Goal: Task Accomplishment & Management: Manage account settings

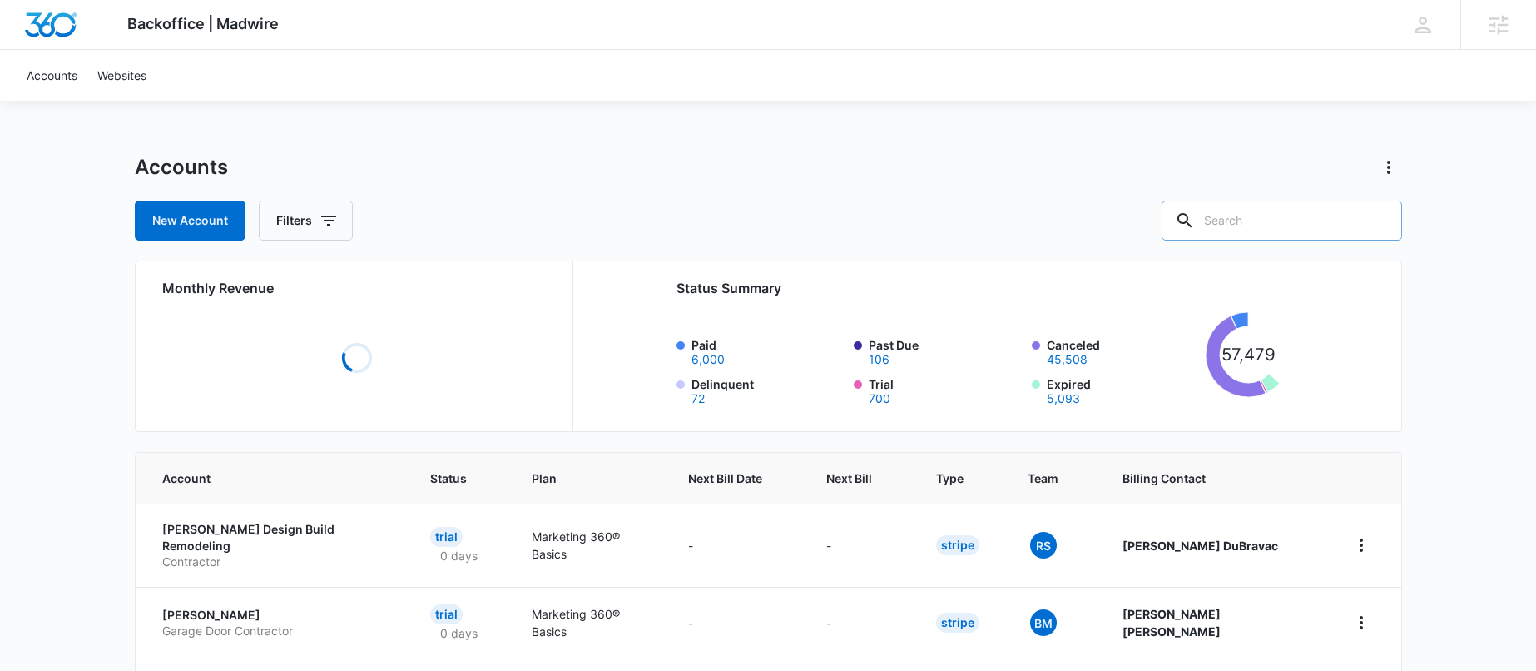
click at [1302, 217] on input "text" at bounding box center [1282, 221] width 241 height 40
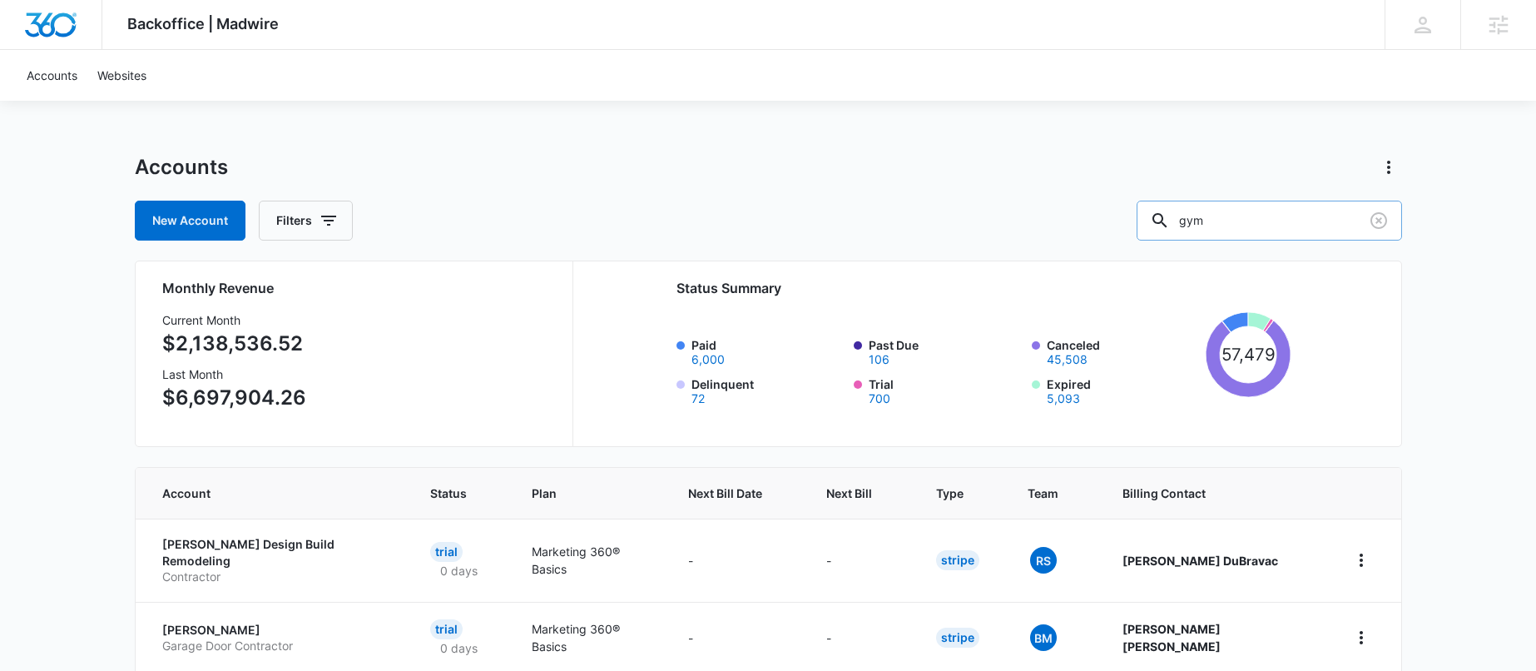
type input "gym"
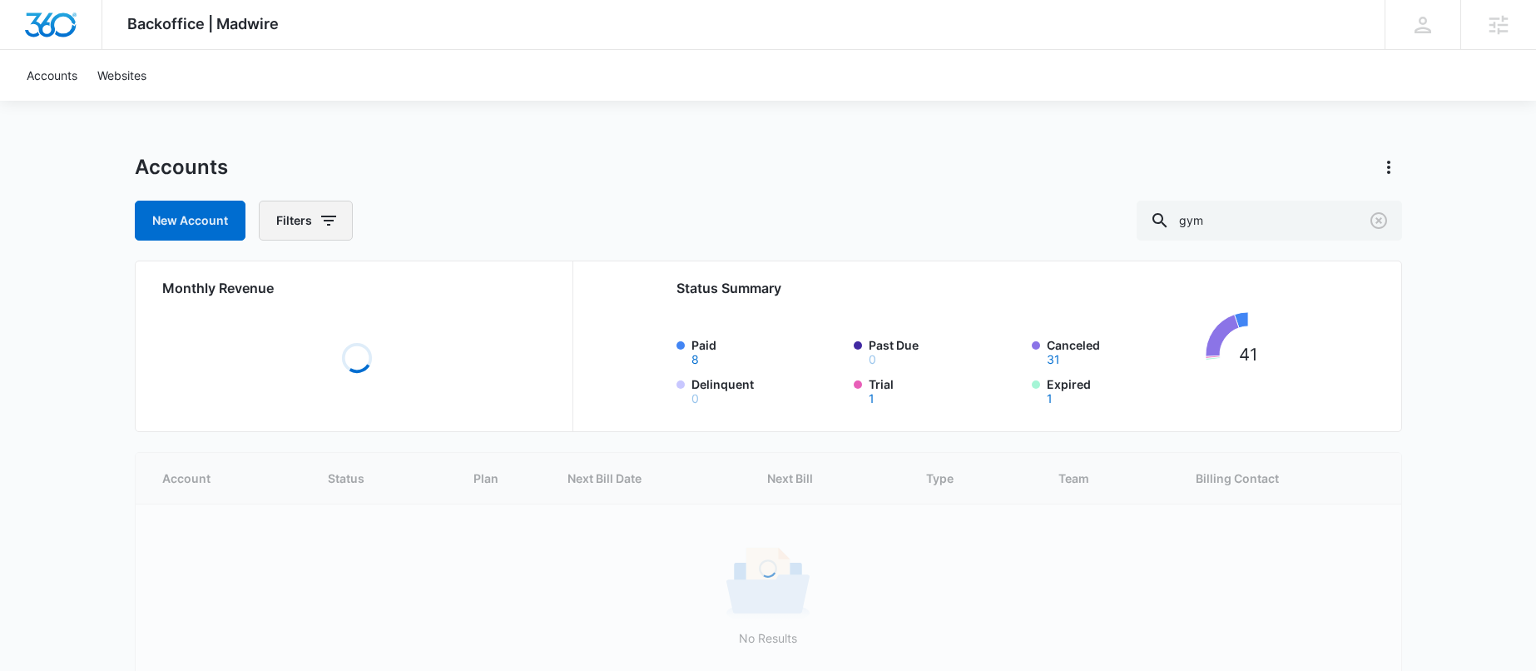
click at [324, 215] on icon "button" at bounding box center [329, 221] width 20 height 20
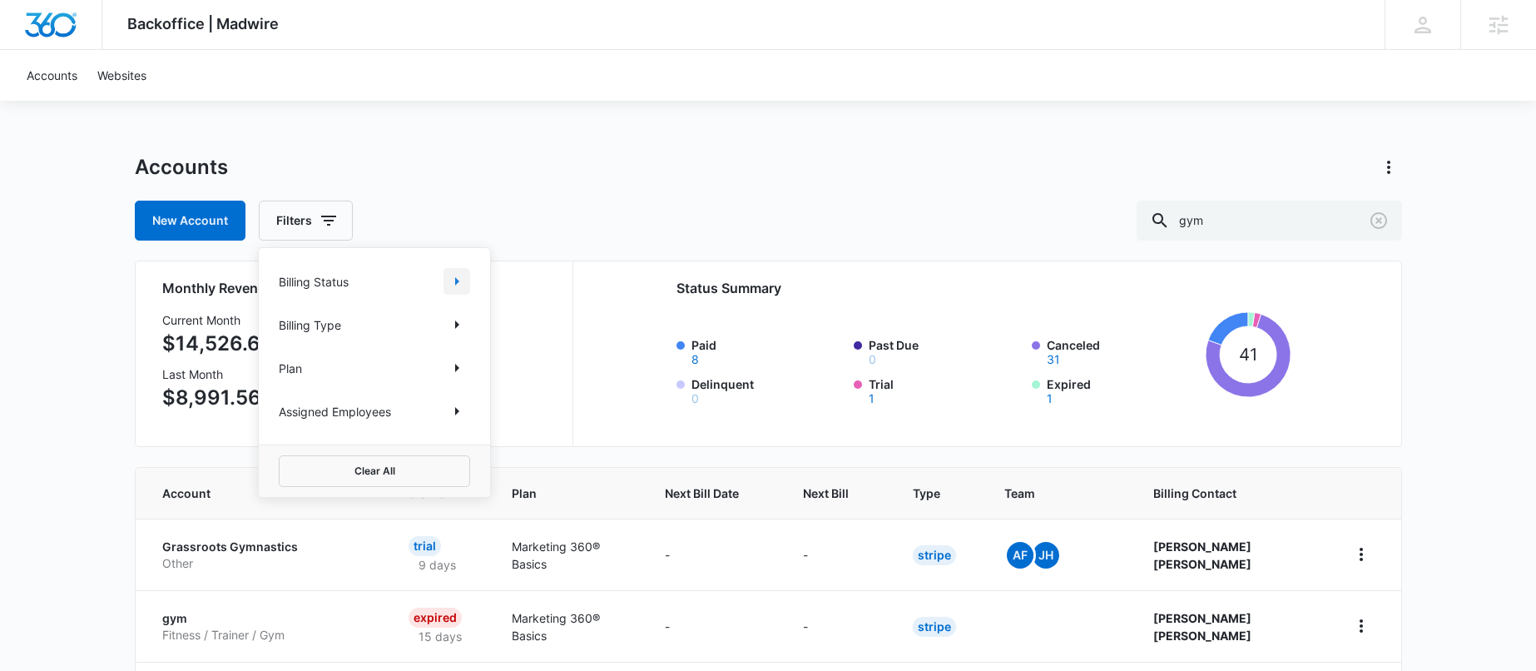
click at [457, 288] on icon "Show Billing Status filters" at bounding box center [457, 281] width 20 height 20
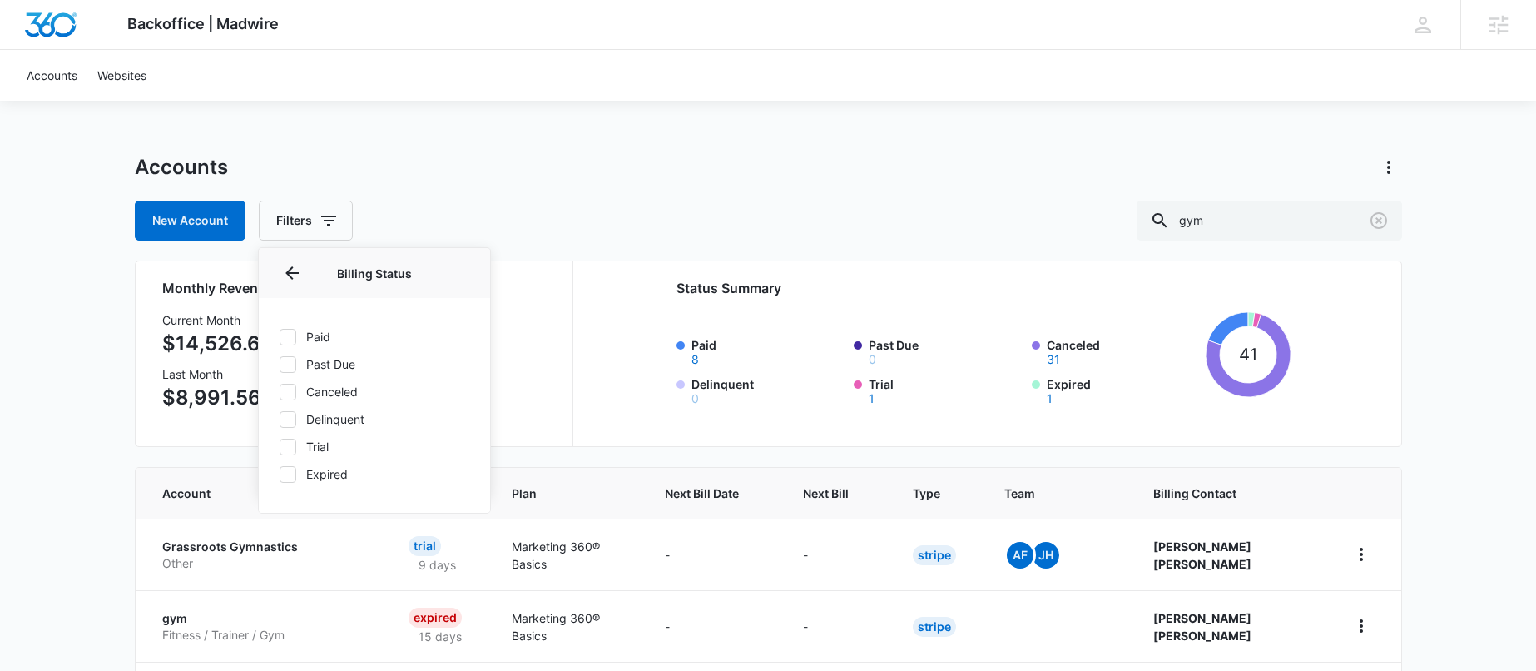
click at [324, 339] on label "Paid" at bounding box center [374, 336] width 191 height 17
click at [280, 337] on input "Paid" at bounding box center [279, 336] width 1 height 1
checkbox input "true"
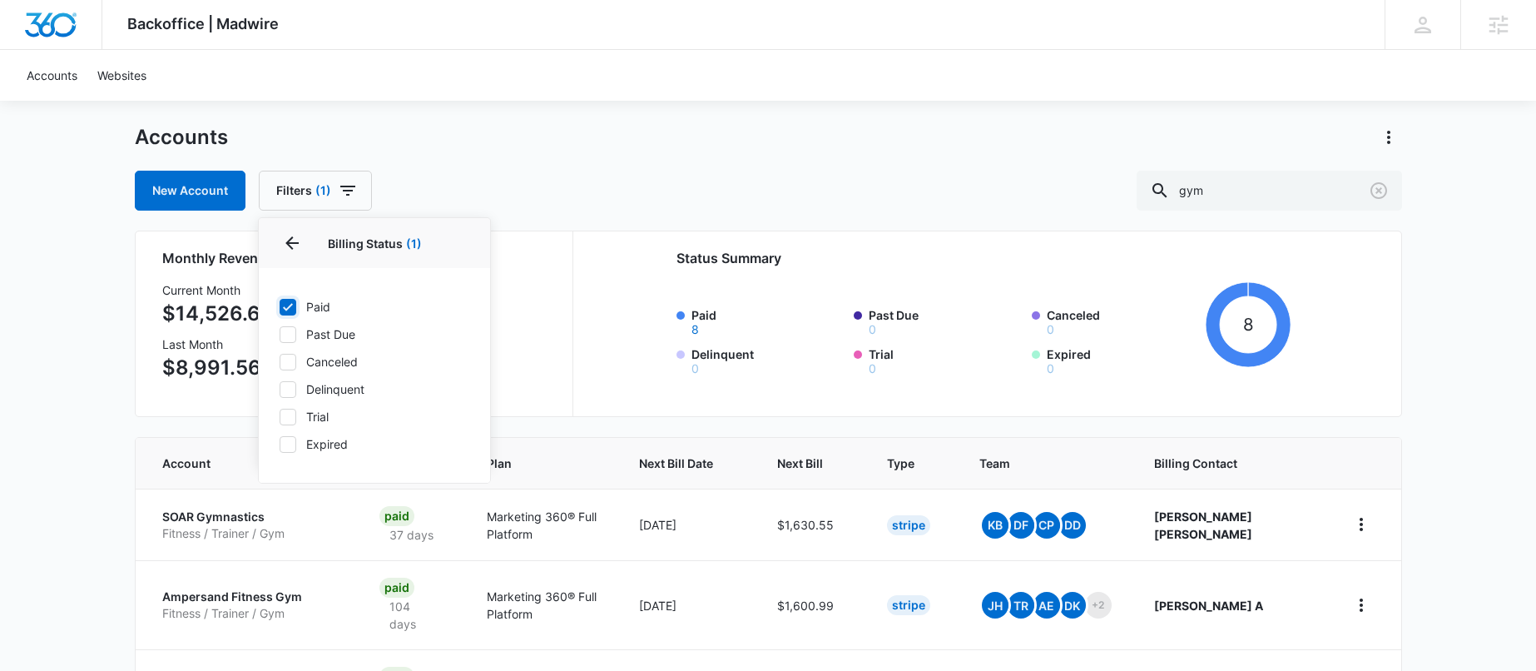
scroll to position [283, 0]
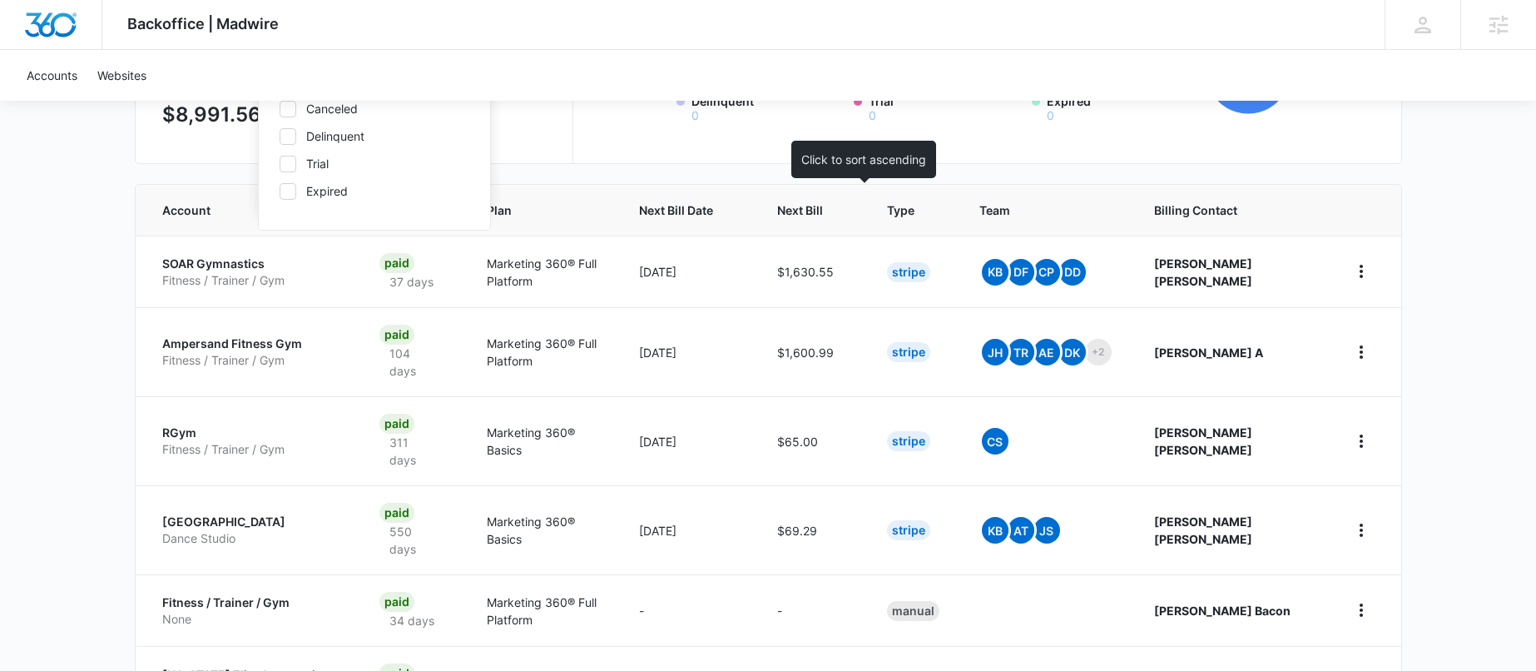
click at [823, 205] on span "Next Bill" at bounding box center [800, 209] width 46 height 17
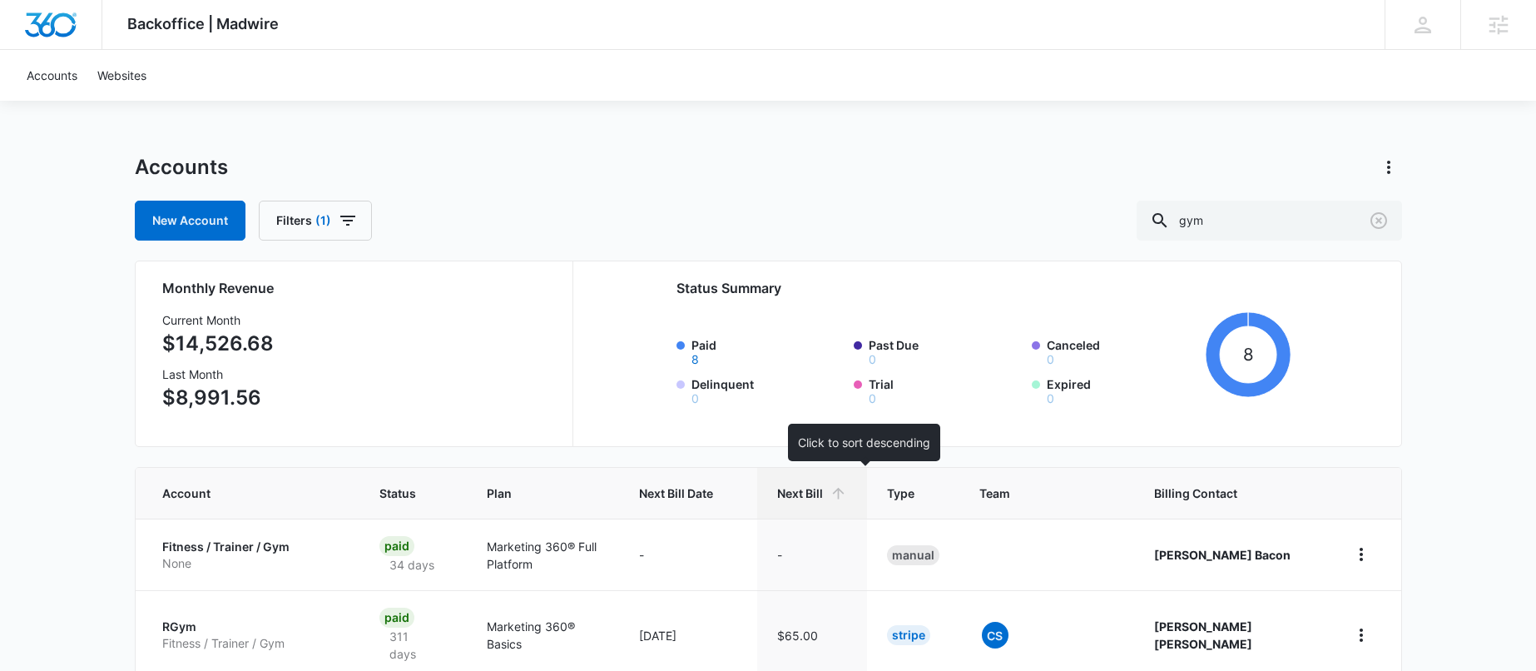
click at [823, 494] on span "Next Bill" at bounding box center [800, 492] width 46 height 17
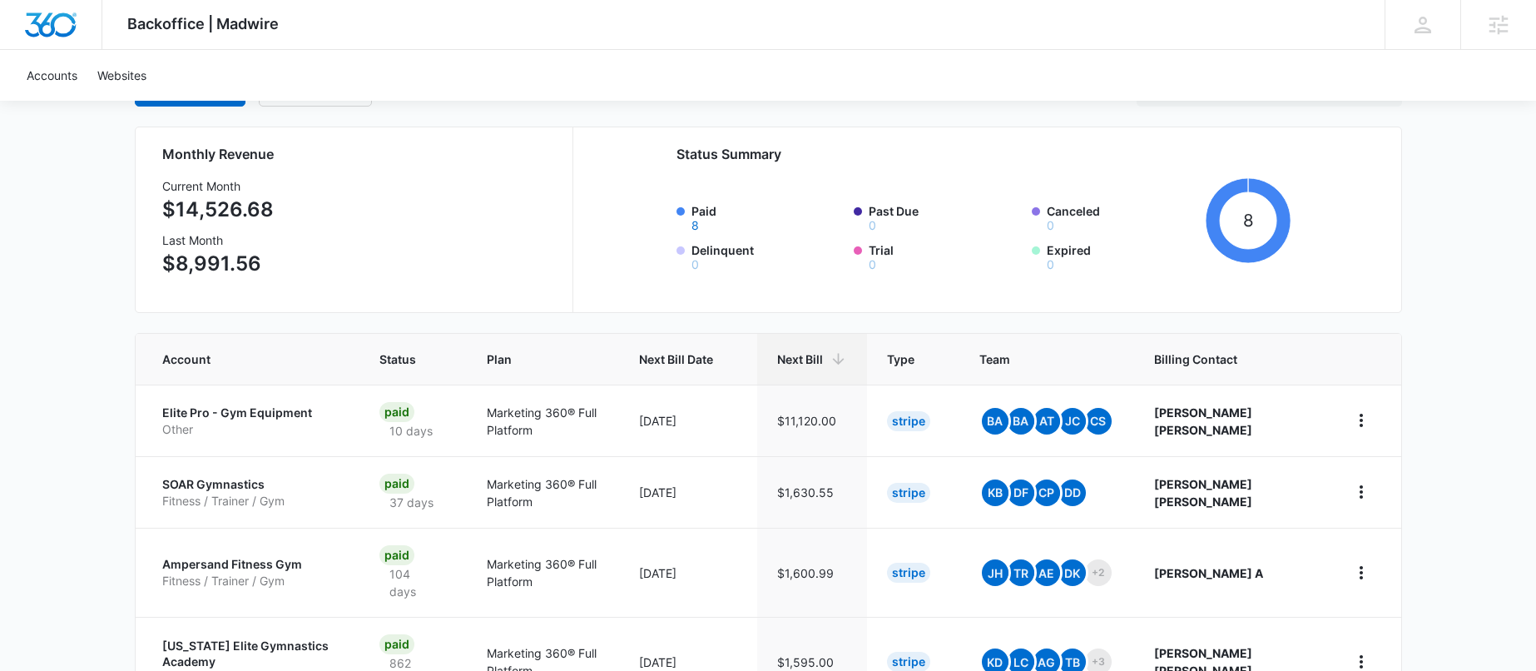
scroll to position [325, 0]
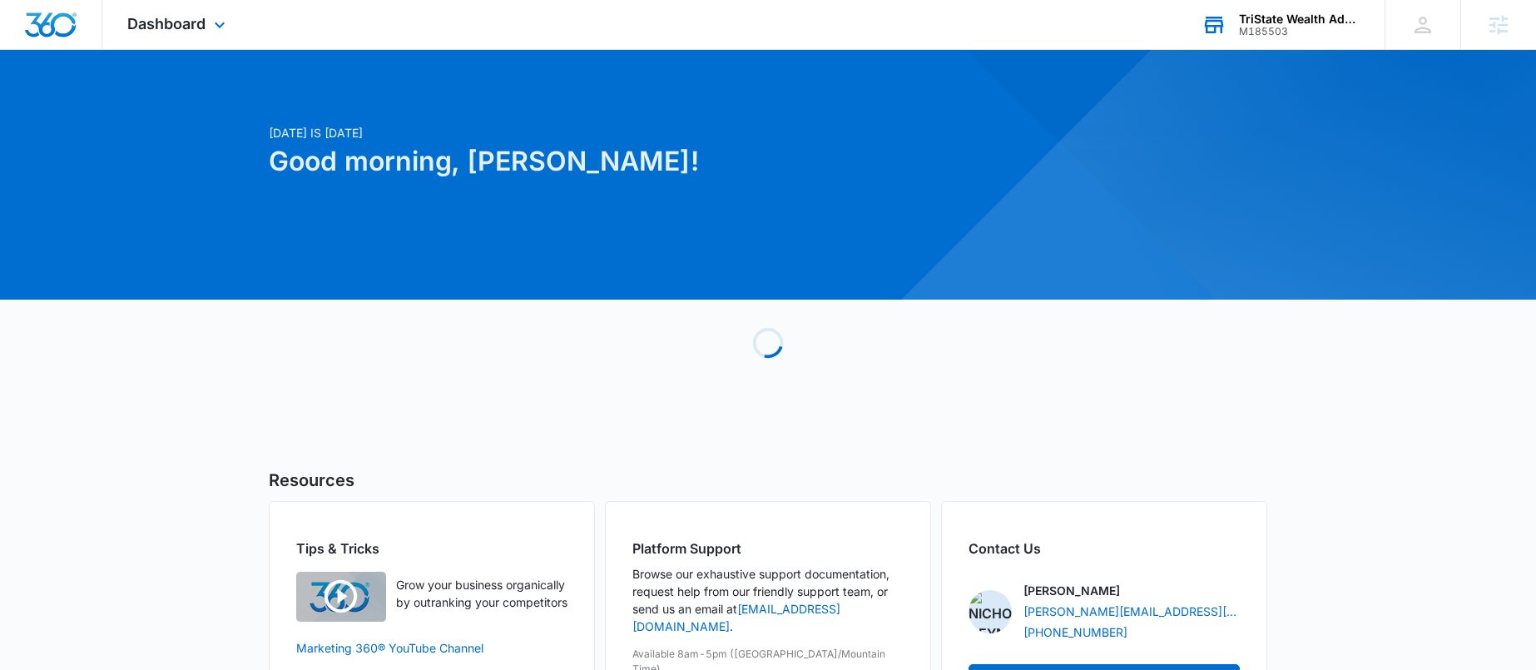
click at [1313, 20] on div "TriState Wealth Advisors" at bounding box center [1300, 18] width 122 height 13
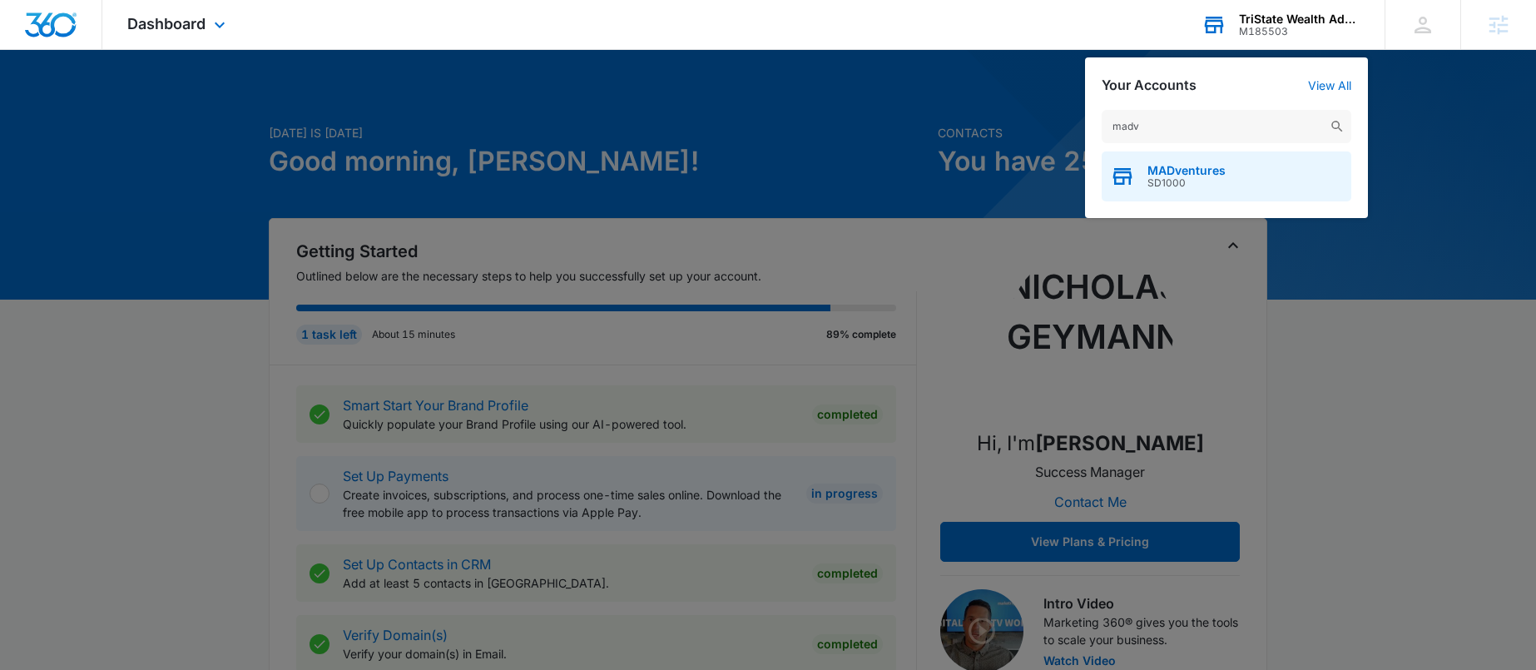
type input "madv"
click at [1204, 181] on span "SD1000" at bounding box center [1187, 183] width 78 height 12
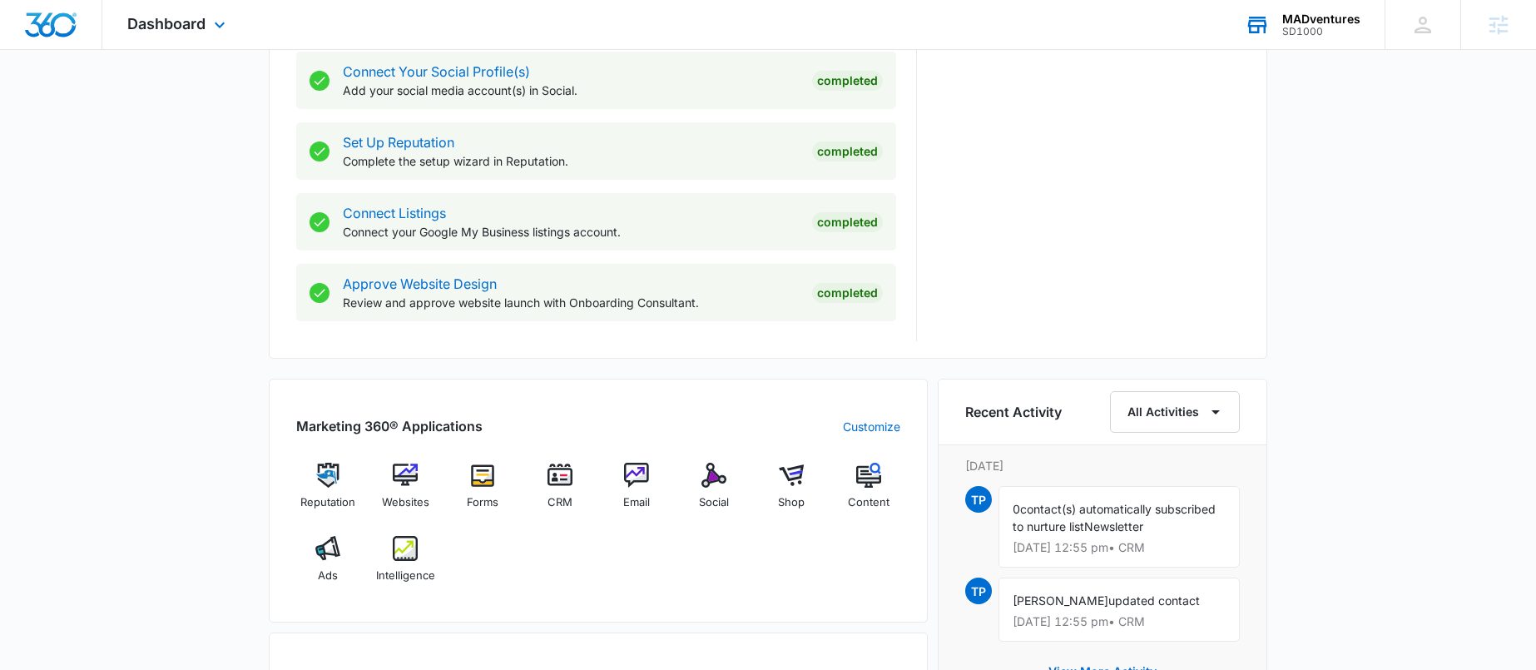
scroll to position [1026, 0]
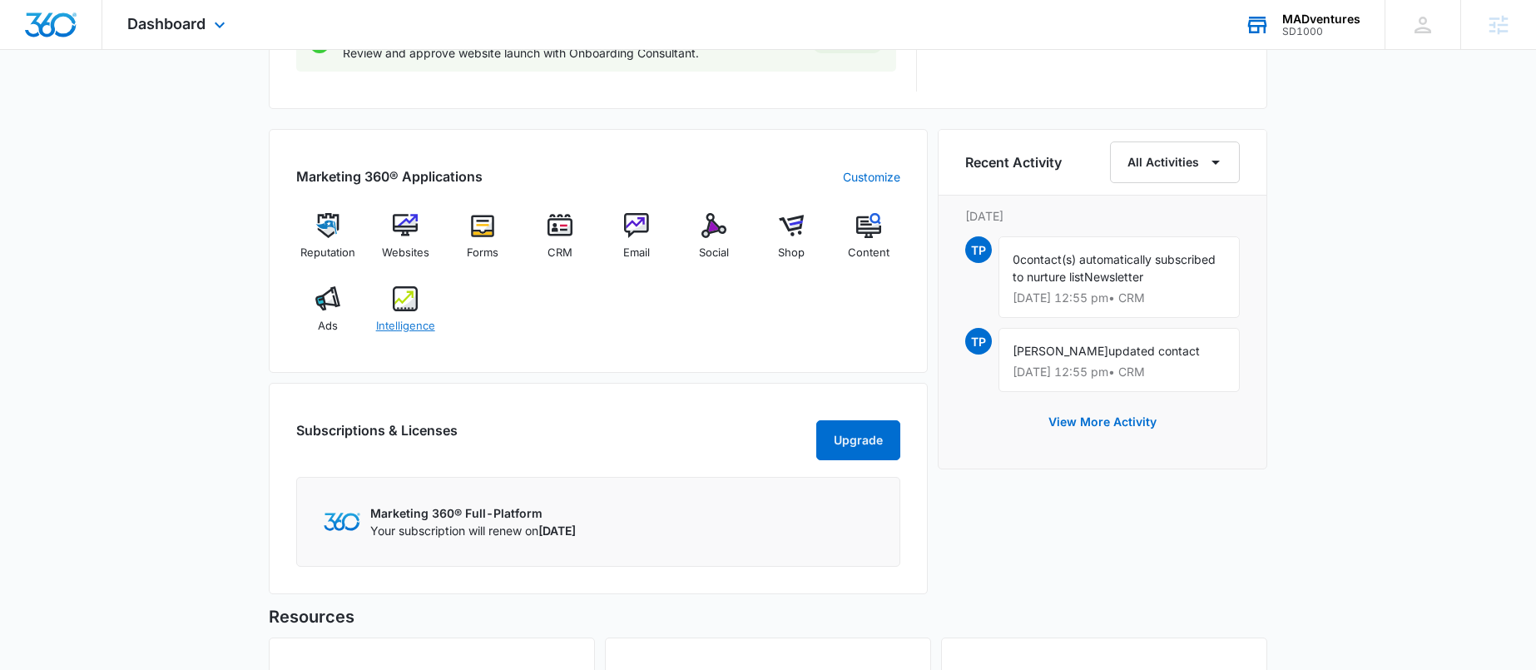
click at [399, 300] on img at bounding box center [405, 298] width 25 height 25
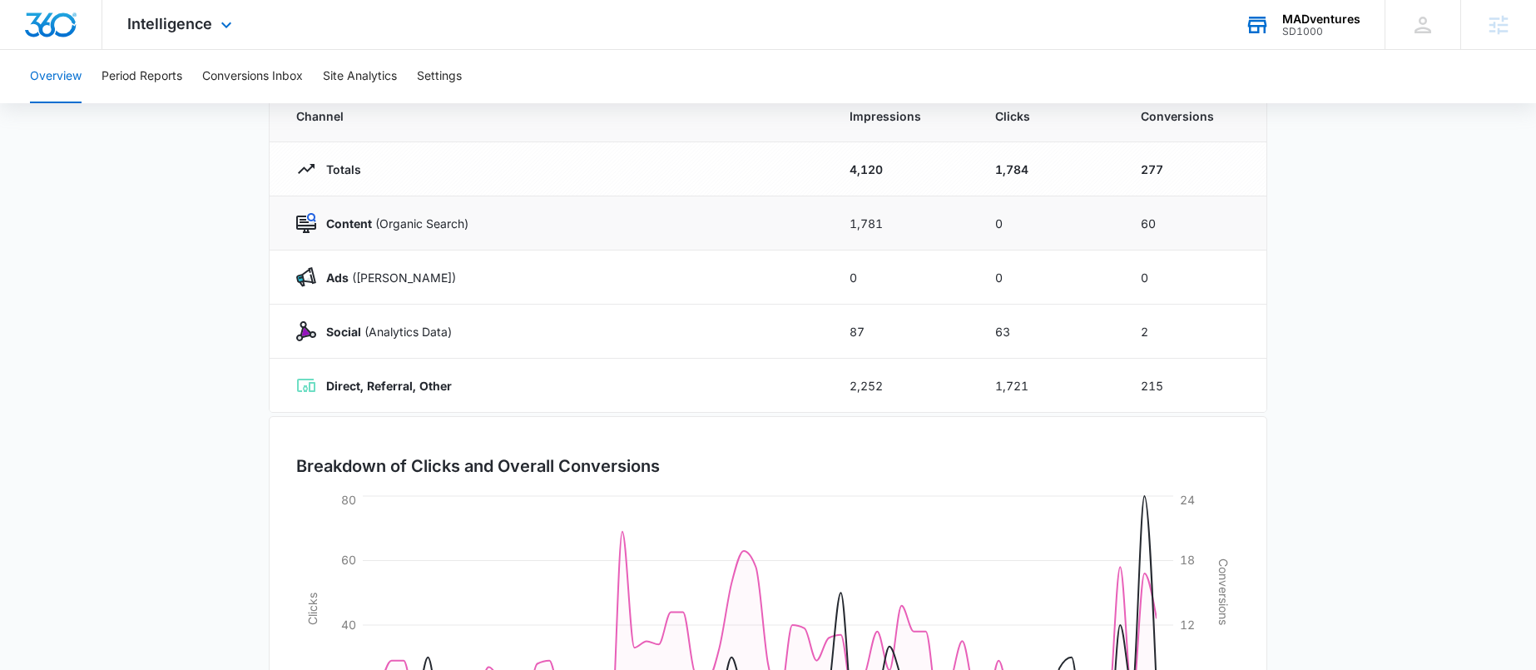
scroll to position [75, 0]
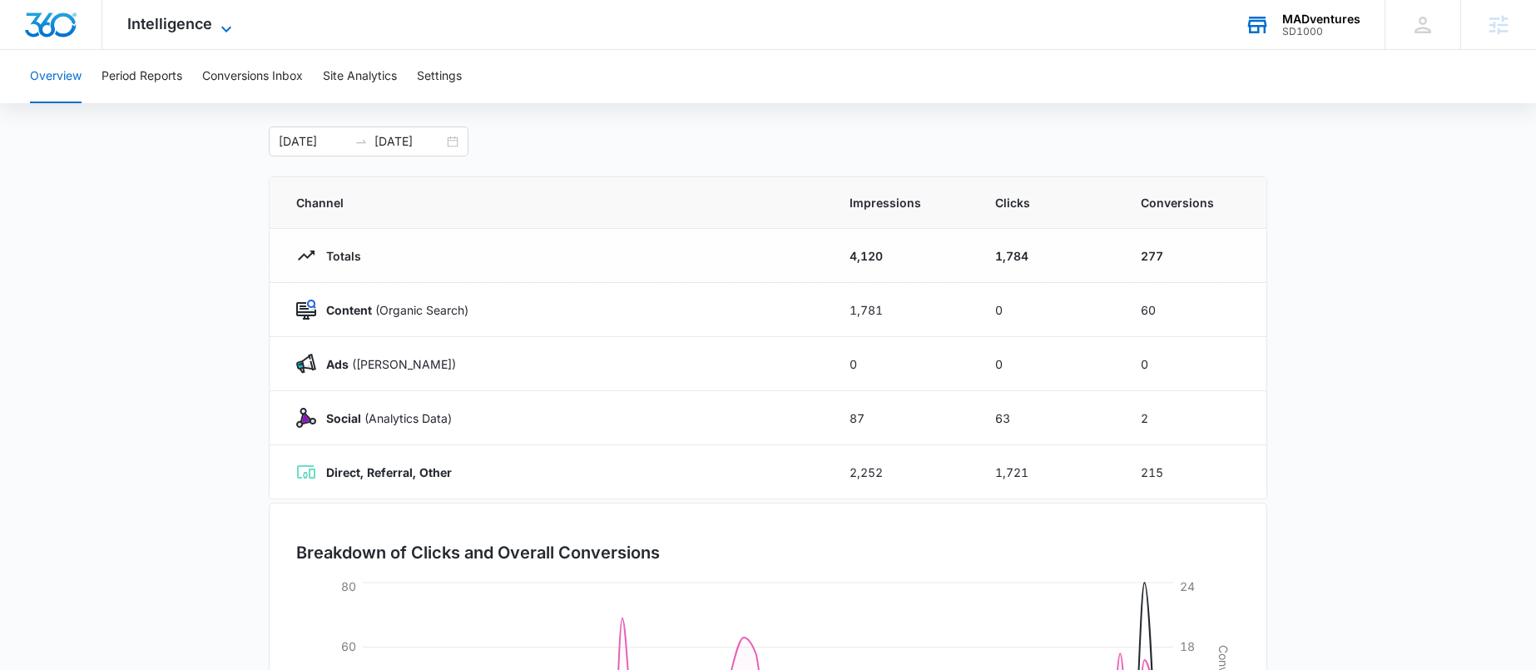
click at [209, 17] on span "Intelligence" at bounding box center [169, 23] width 85 height 17
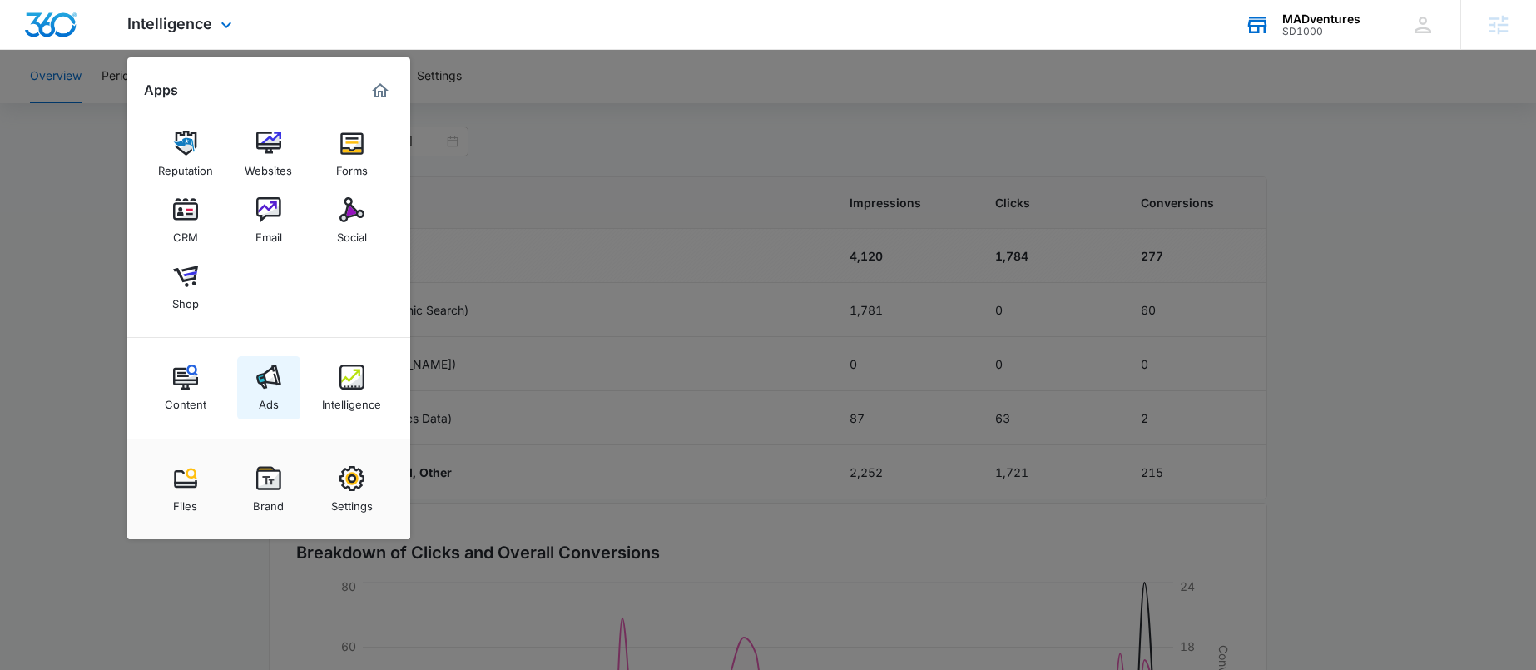
click at [264, 393] on div "Ads" at bounding box center [269, 401] width 20 height 22
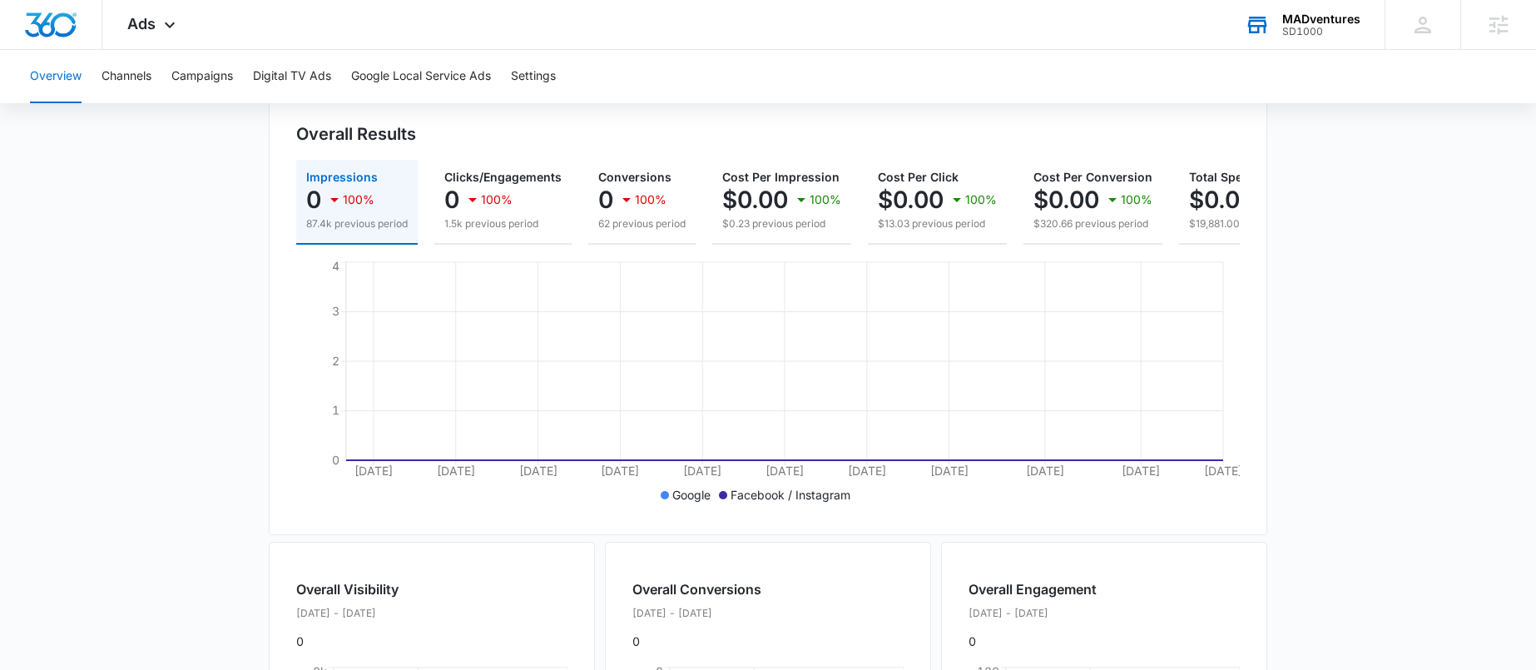
scroll to position [151, 0]
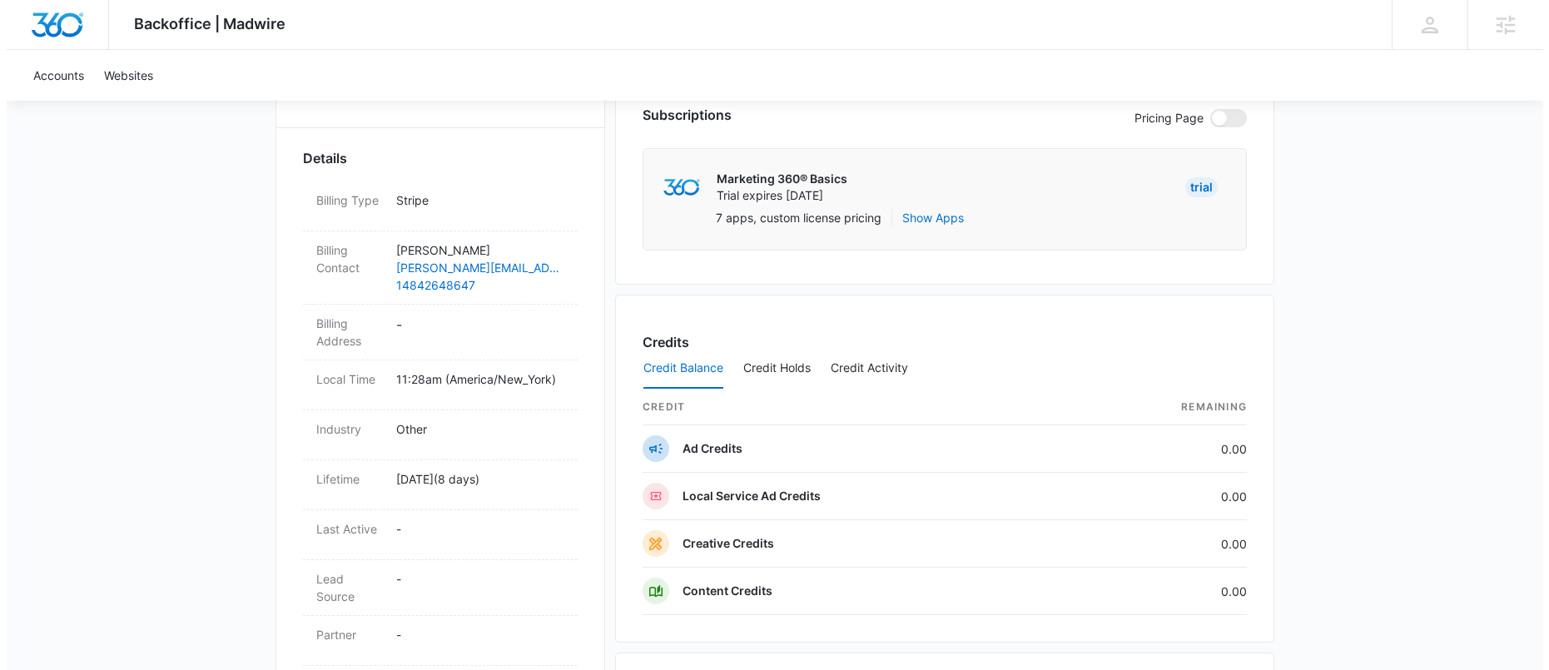
scroll to position [127, 0]
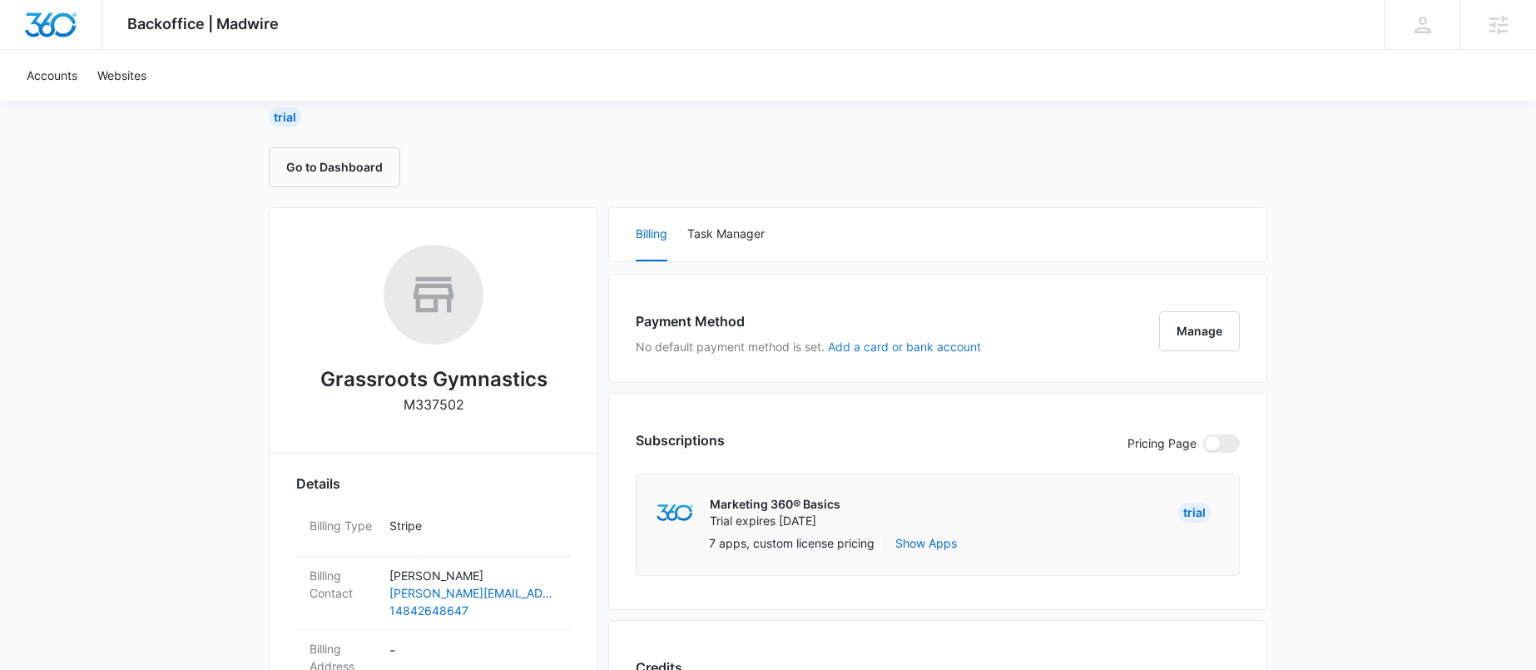
click at [868, 350] on button "Add a card or bank account" at bounding box center [904, 347] width 153 height 12
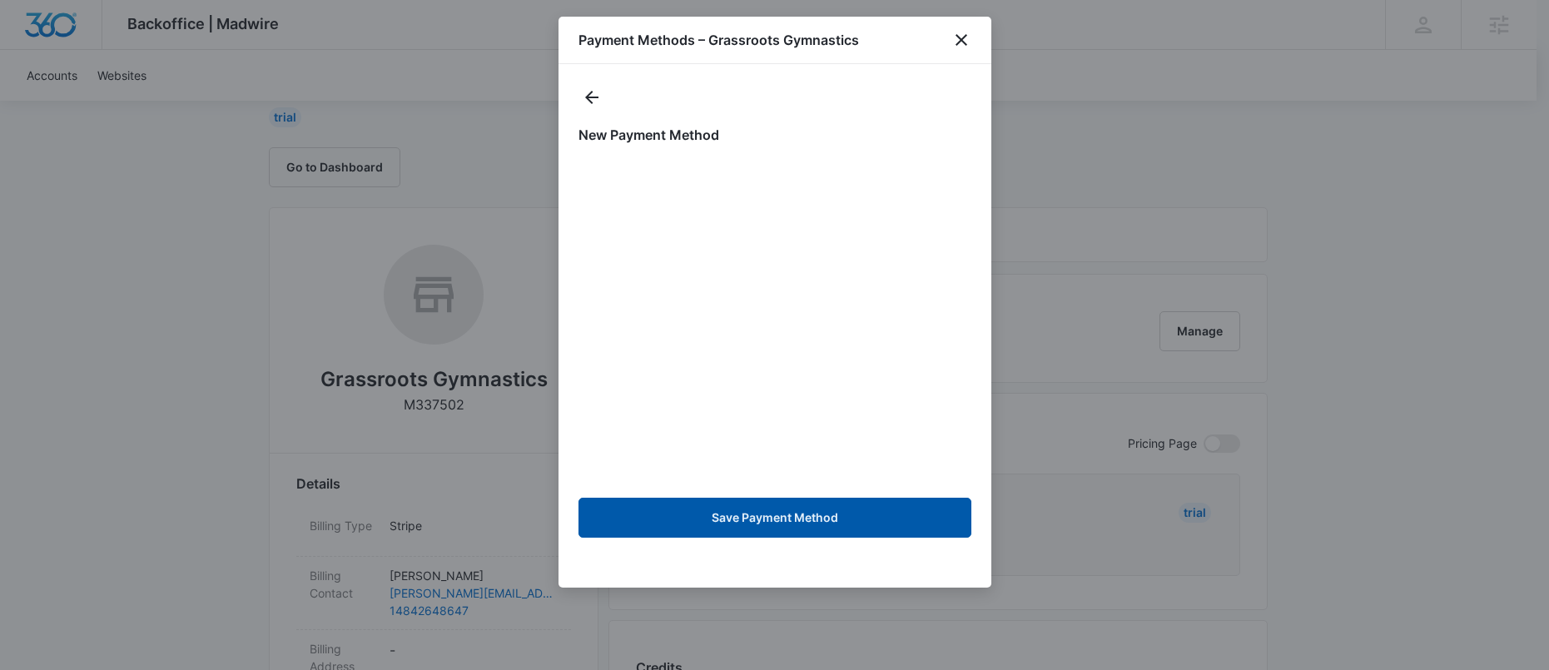
click at [820, 516] on button "Save Payment Method" at bounding box center [774, 518] width 393 height 40
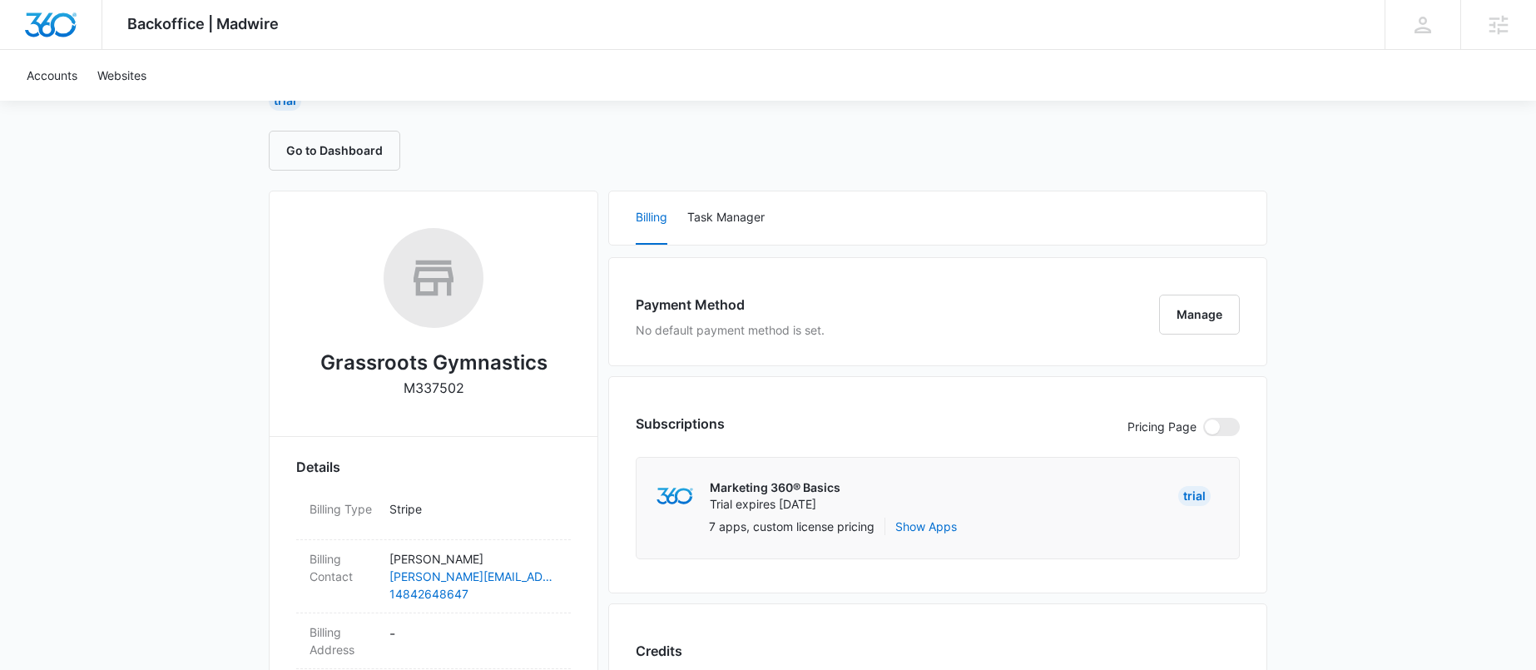
scroll to position [221, 0]
